Goal: Information Seeking & Learning: Learn about a topic

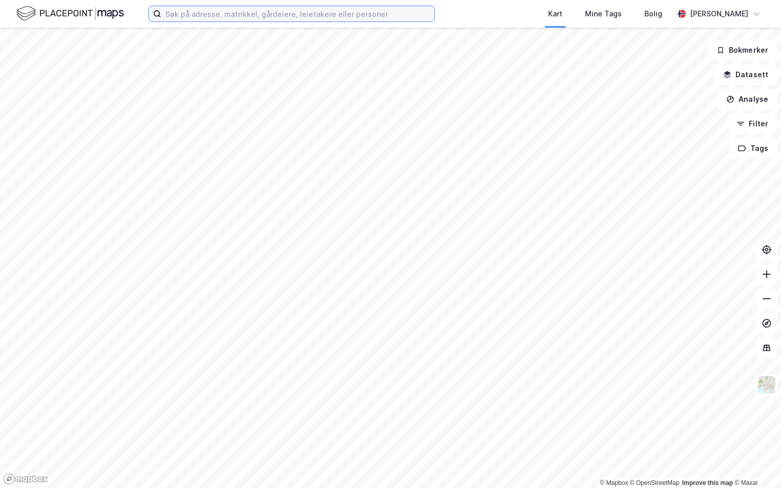
click at [201, 14] on input at bounding box center [297, 13] width 273 height 15
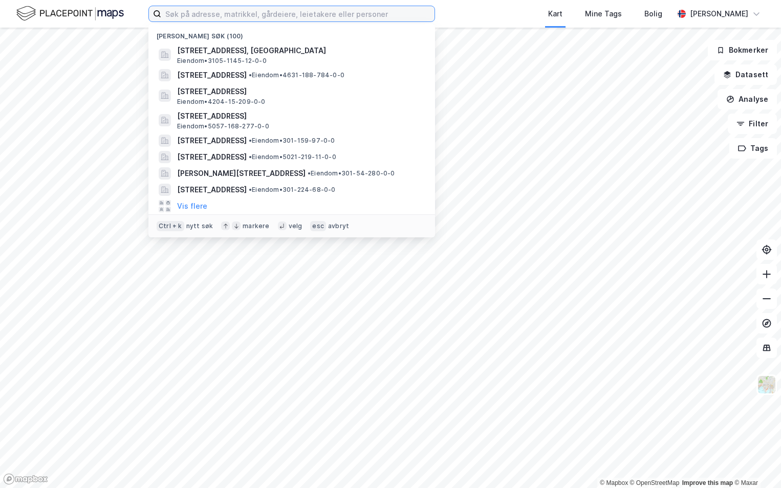
paste input "3407-188/54/0/0"
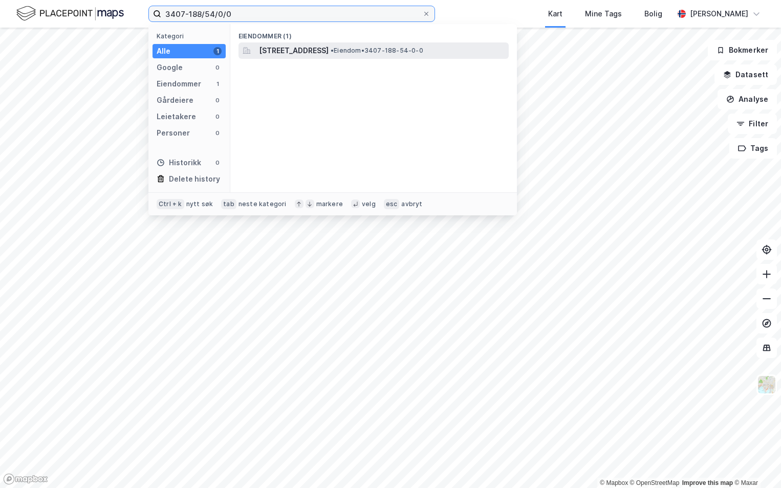
type input "3407-188/54/0/0"
click at [289, 51] on span "[STREET_ADDRESS]" at bounding box center [294, 51] width 70 height 12
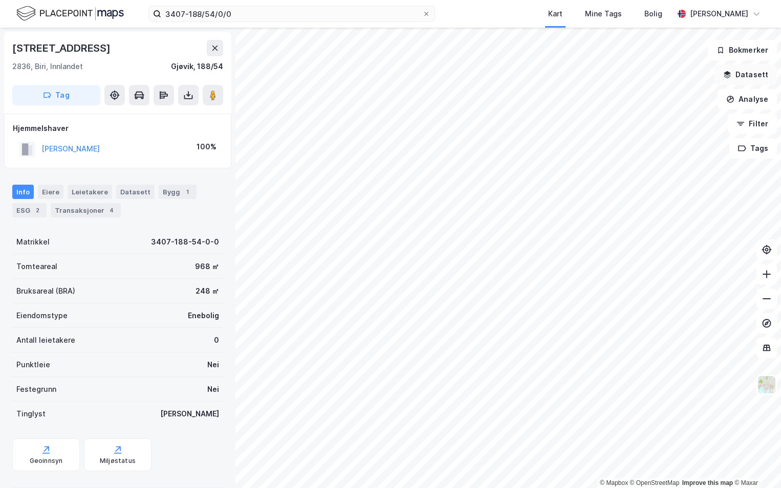
click at [743, 74] on button "Datasett" at bounding box center [746, 75] width 62 height 20
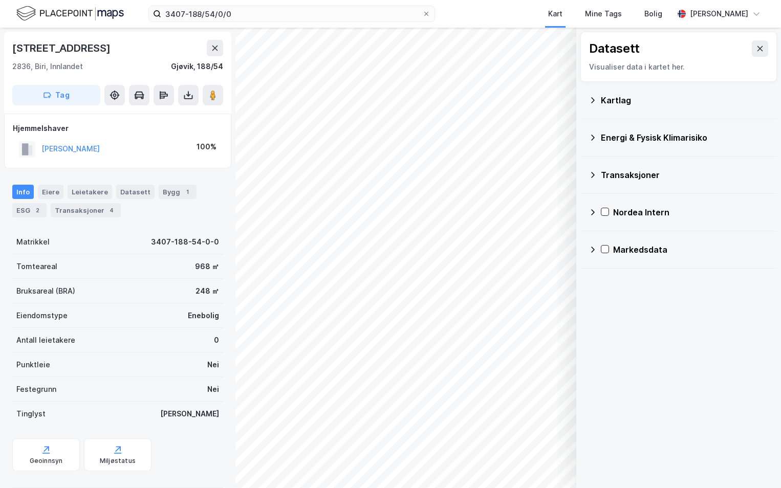
click at [610, 103] on div "Kartlag" at bounding box center [685, 100] width 168 height 12
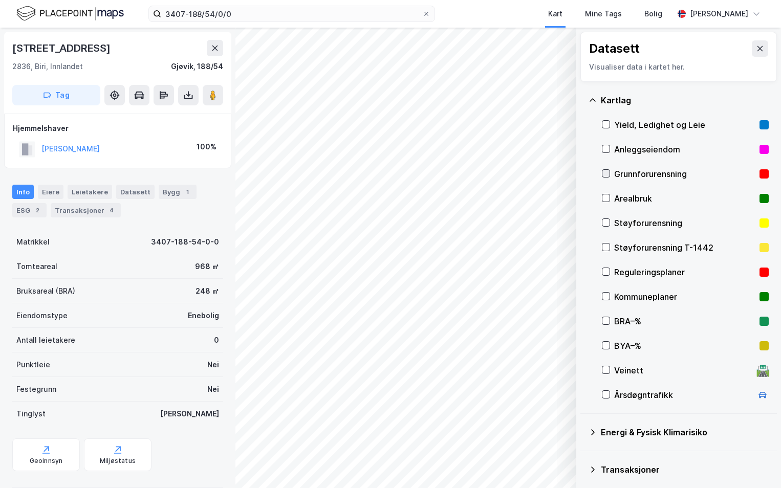
click at [608, 175] on icon at bounding box center [606, 173] width 7 height 7
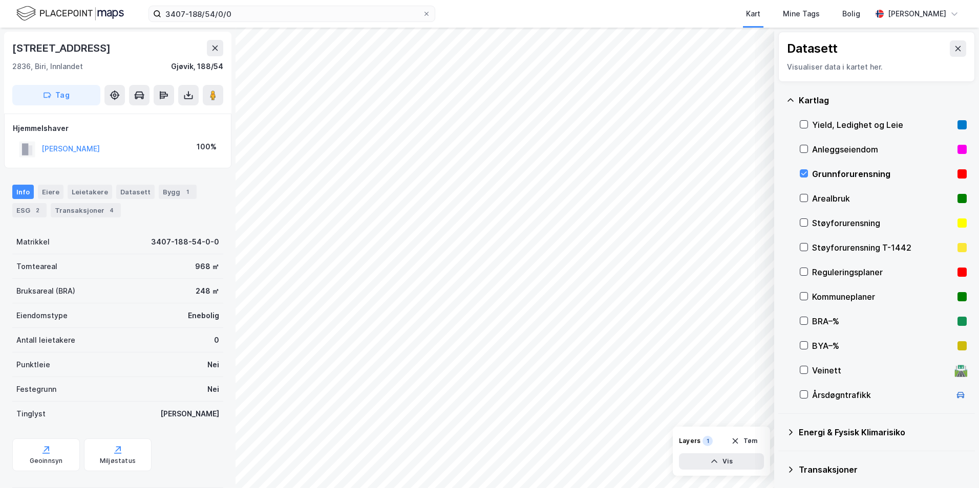
scroll to position [79, 0]
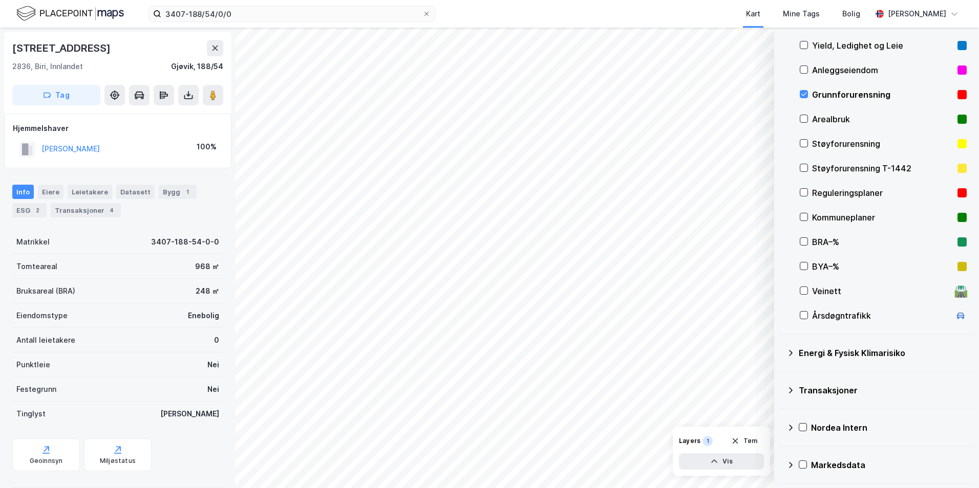
click at [781, 352] on icon at bounding box center [790, 353] width 8 height 8
click at [781, 377] on icon at bounding box center [815, 377] width 7 height 7
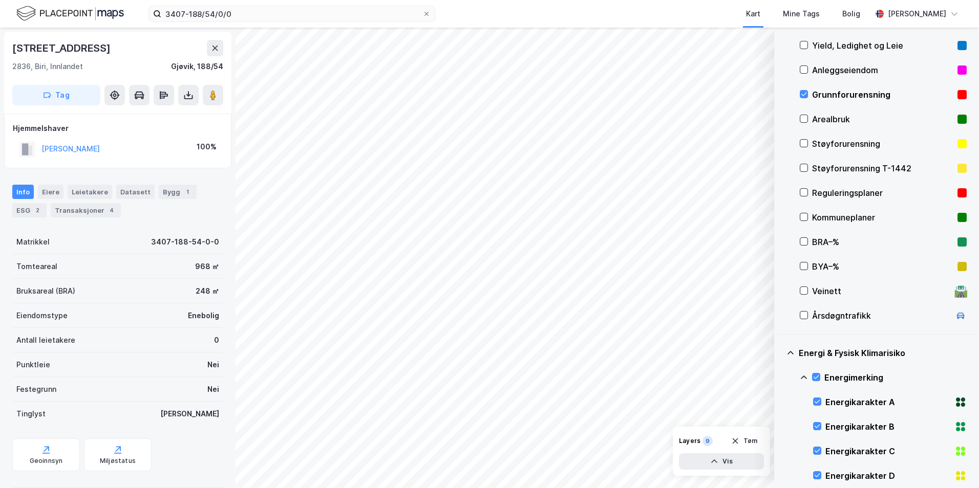
click at [781, 376] on icon at bounding box center [804, 378] width 8 height 8
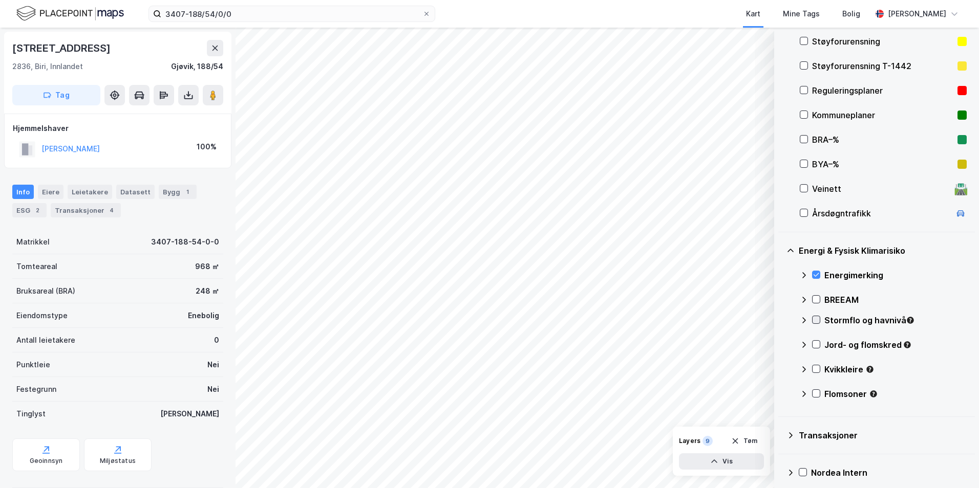
click at [781, 320] on icon at bounding box center [815, 319] width 7 height 7
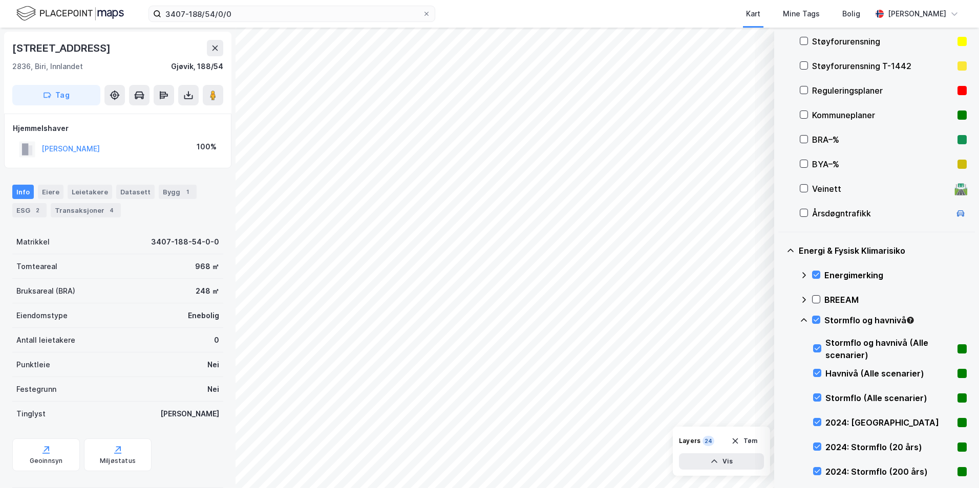
click at [781, 319] on icon at bounding box center [804, 320] width 8 height 8
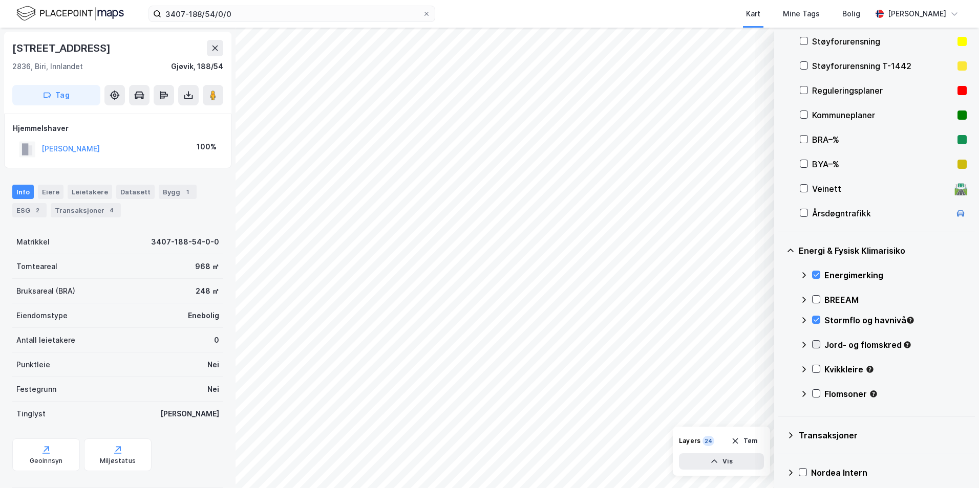
click at [781, 346] on icon at bounding box center [815, 344] width 7 height 7
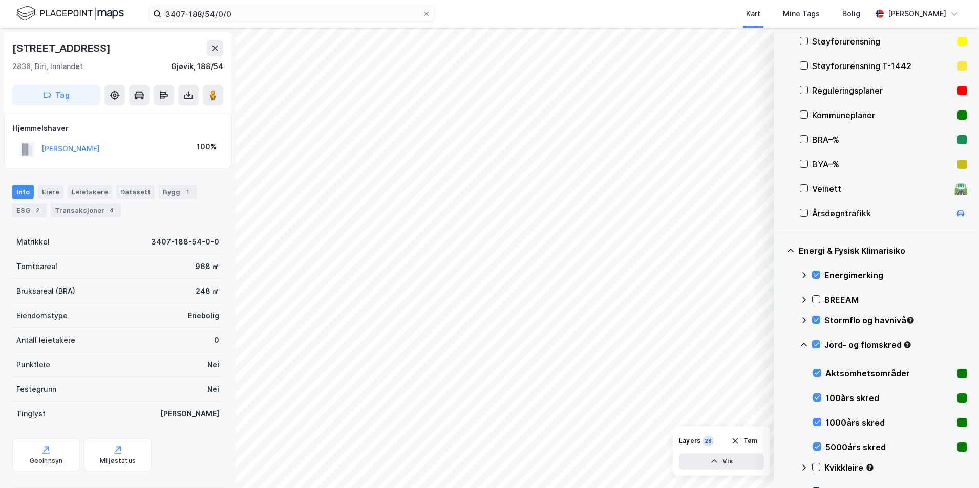
click at [781, 344] on icon at bounding box center [804, 345] width 6 height 4
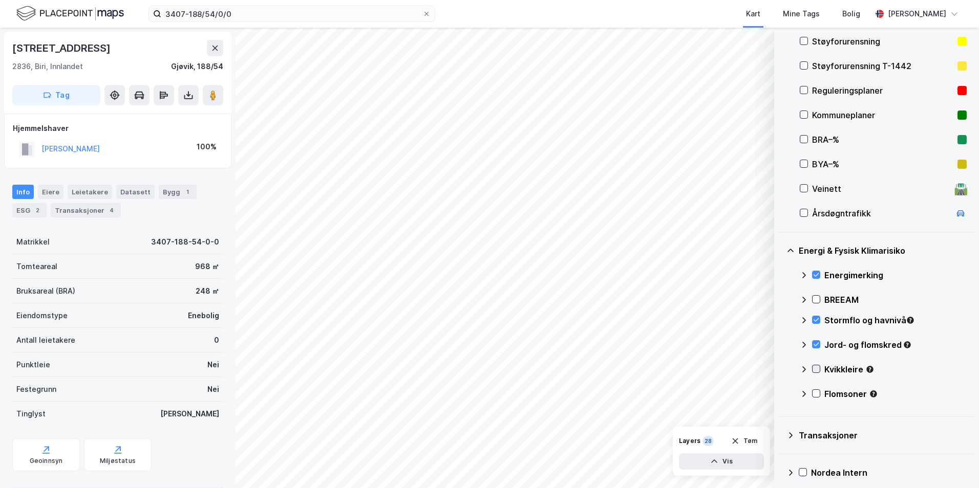
click at [781, 370] on icon at bounding box center [817, 370] width 6 height 4
click at [781, 370] on icon at bounding box center [804, 370] width 8 height 8
click at [781, 393] on icon at bounding box center [815, 393] width 7 height 7
click at [781, 395] on icon at bounding box center [804, 394] width 6 height 4
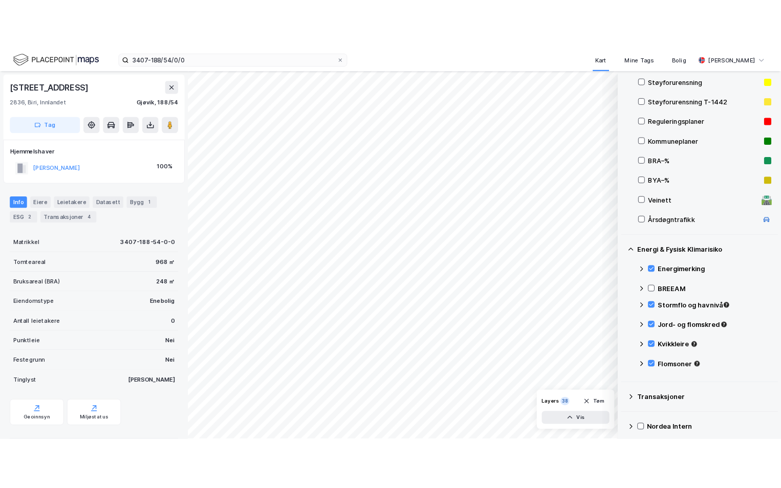
scroll to position [131, 0]
